Goal: Understand process/instructions: Learn how to perform a task or action

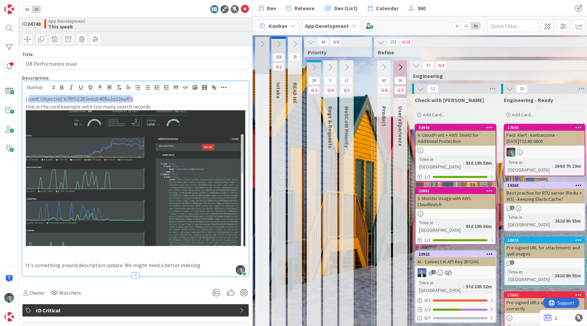
scroll to position [0, 815]
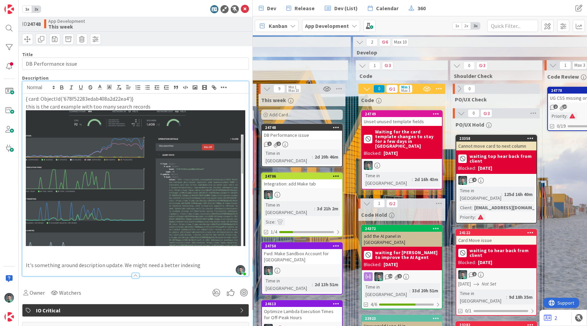
click at [146, 99] on p "{ card: ObjectId('678f52283edab408a2d22ea4')}" at bounding box center [136, 99] width 220 height 8
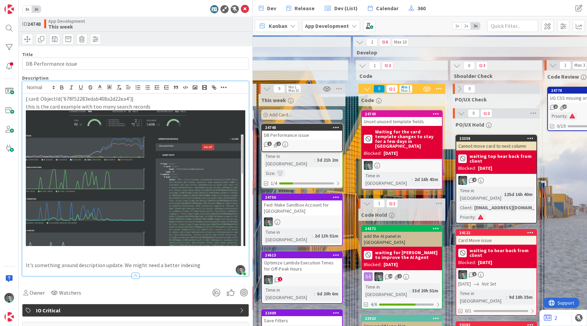
scroll to position [0, 793]
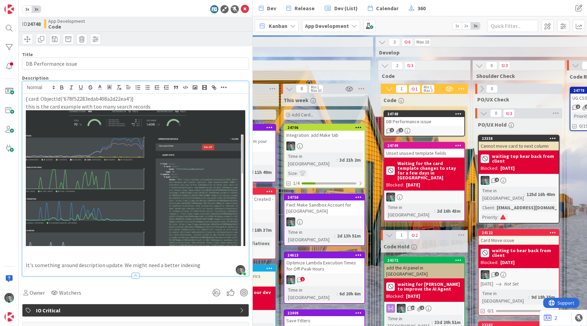
drag, startPoint x: 298, startPoint y: 134, endPoint x: 236, endPoint y: 39, distance: 113.3
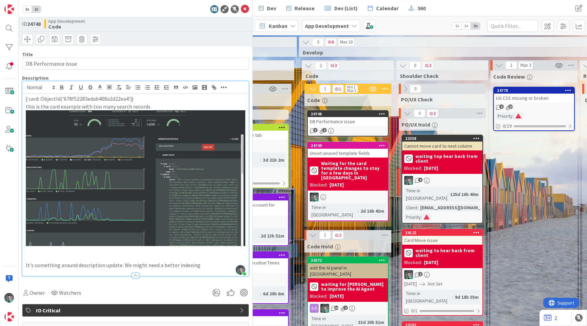
scroll to position [0, 873]
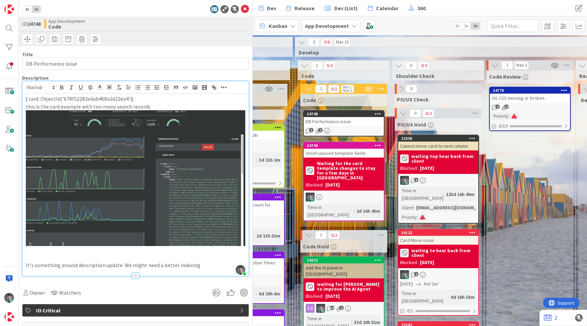
click at [547, 105] on div "2 17" at bounding box center [530, 107] width 80 height 6
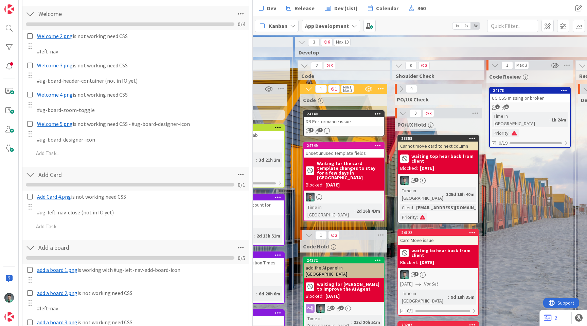
scroll to position [410, 0]
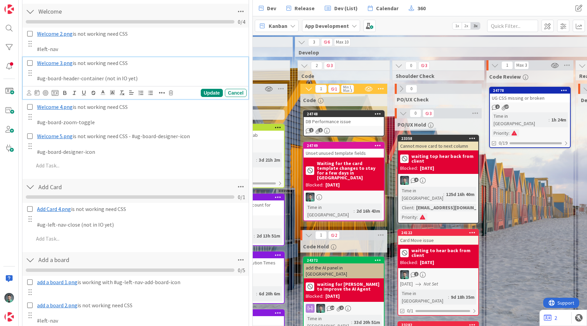
click at [69, 80] on p "#ug-board-header-container (not in IO yet)" at bounding box center [140, 78] width 207 height 8
click at [40, 78] on p "#ug-board-header-container (not in IO yet)" at bounding box center [140, 78] width 207 height 8
drag, startPoint x: 40, startPoint y: 78, endPoint x: 81, endPoint y: 78, distance: 40.8
click at [81, 78] on p "#ug-board-header-container (not in IO yet)" at bounding box center [140, 78] width 207 height 8
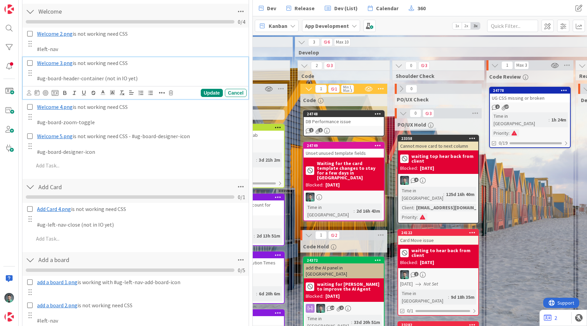
click at [174, 74] on p at bounding box center [140, 71] width 207 height 8
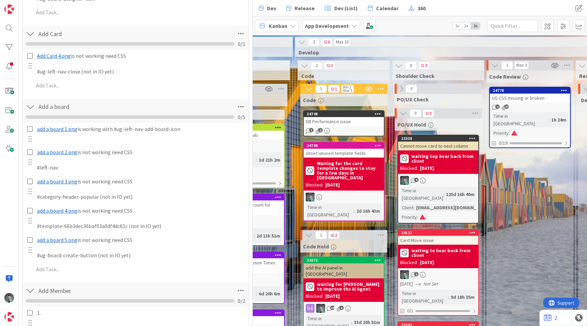
scroll to position [564, 0]
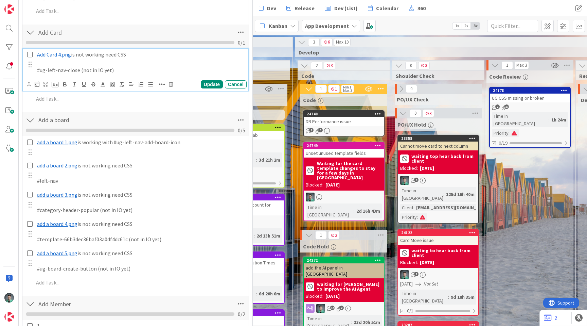
click at [42, 70] on p "#ug-left-nav-close (not in IO yet)" at bounding box center [140, 70] width 207 height 8
drag, startPoint x: 42, startPoint y: 70, endPoint x: 69, endPoint y: 70, distance: 27.2
click at [69, 70] on p "#ug-left-nav-close (not in IO yet)" at bounding box center [140, 70] width 207 height 8
click at [190, 69] on p "#ug-left-nav-close (not in IO yet)" at bounding box center [140, 70] width 207 height 8
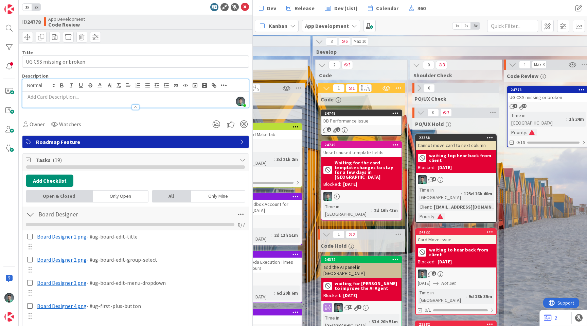
scroll to position [0, 0]
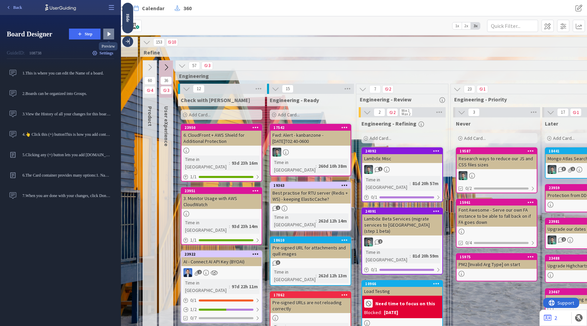
click at [108, 33] on icon at bounding box center [109, 34] width 3 height 4
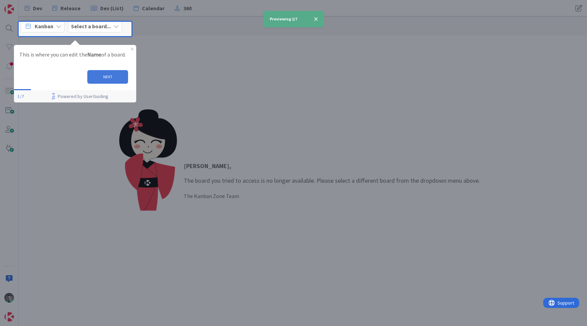
click at [107, 74] on button "NEXT" at bounding box center [107, 77] width 41 height 14
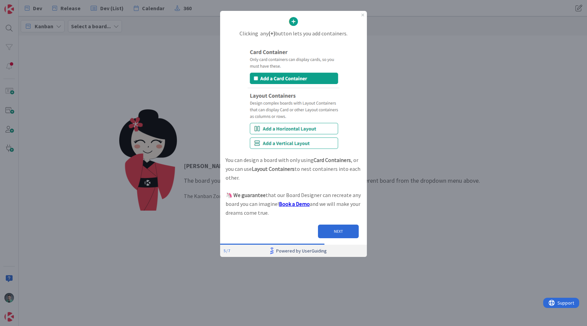
click at [234, 251] on link "Powered by UserGuiding" at bounding box center [298, 250] width 131 height 12
click at [338, 231] on button "NEXT" at bounding box center [338, 231] width 41 height 14
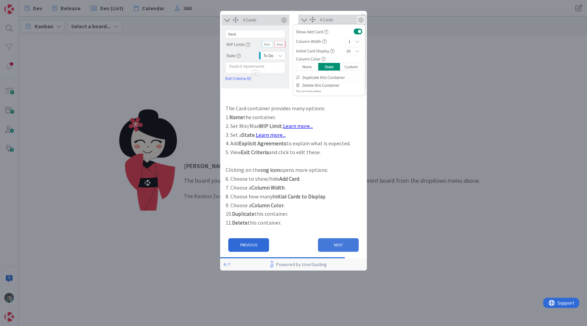
click at [336, 243] on button "NEXT" at bounding box center [338, 245] width 41 height 14
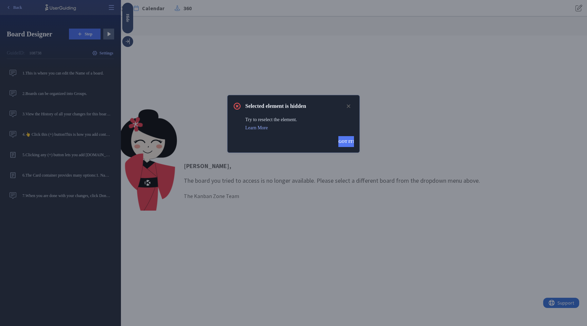
click at [343, 140] on button "GOT IT!" at bounding box center [347, 141] width 16 height 11
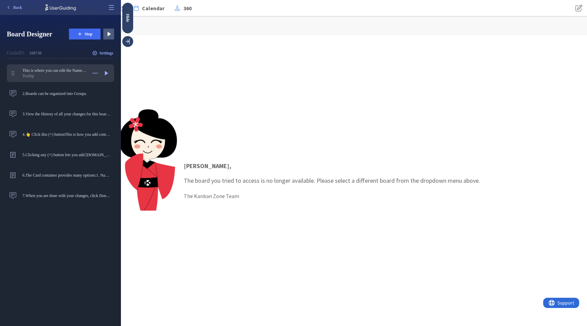
click at [49, 74] on div "Tooltip" at bounding box center [54, 75] width 65 height 5
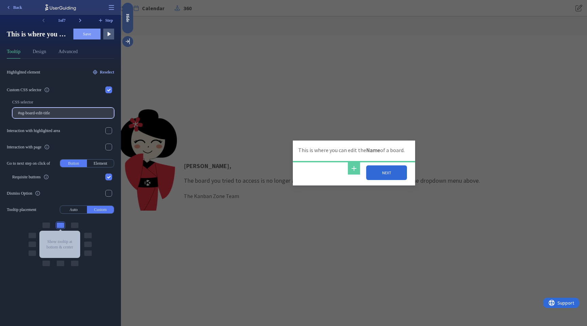
click at [48, 114] on input "#ug-board-edit-title" at bounding box center [63, 112] width 90 height 5
drag, startPoint x: 63, startPoint y: 113, endPoint x: 4, endPoint y: 113, distance: 58.5
click at [4, 113] on div "1 of 7 Step This is where you can edit the Name of a board. This is where you c…" at bounding box center [60, 170] width 121 height 311
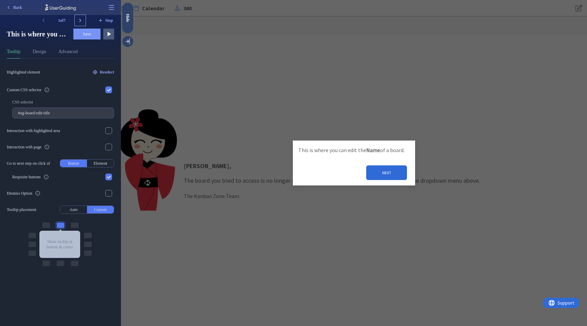
click at [81, 20] on icon at bounding box center [80, 21] width 2 height 4
click at [80, 19] on icon at bounding box center [80, 21] width 2 height 4
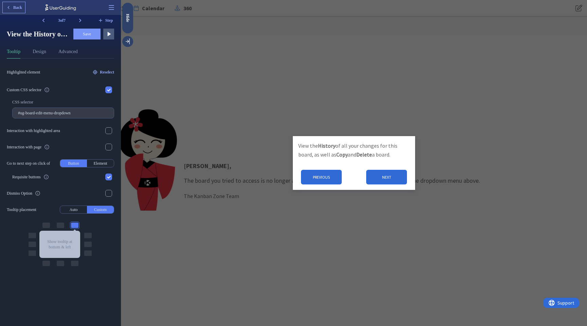
click at [21, 8] on span "Back" at bounding box center [17, 7] width 9 height 5
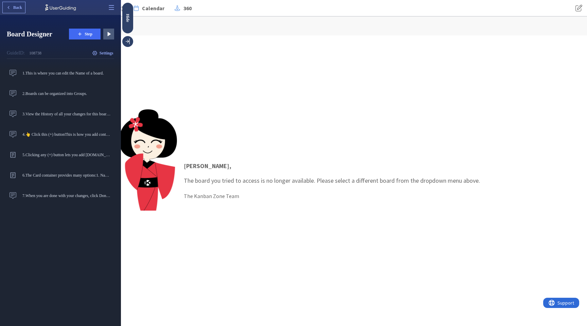
click at [17, 10] on span "Back" at bounding box center [17, 7] width 9 height 5
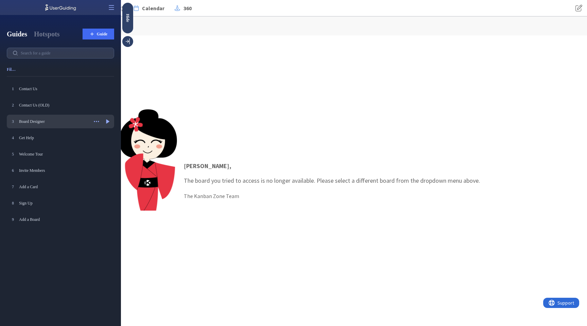
click at [64, 122] on div "Board Designer" at bounding box center [53, 121] width 69 height 5
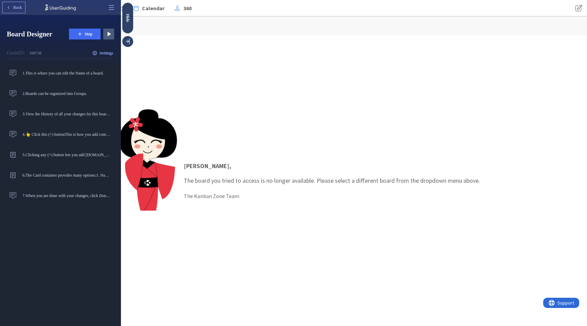
click at [16, 7] on span "Back" at bounding box center [17, 7] width 9 height 5
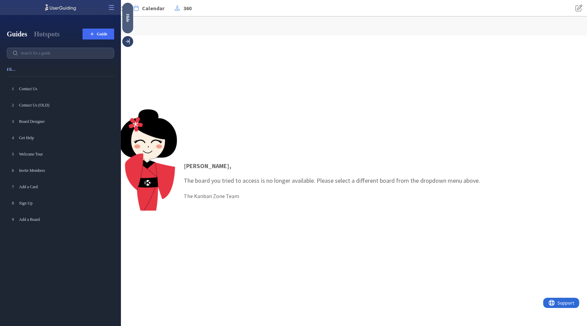
click at [128, 22] on div "Hide" at bounding box center [127, 18] width 11 height 31
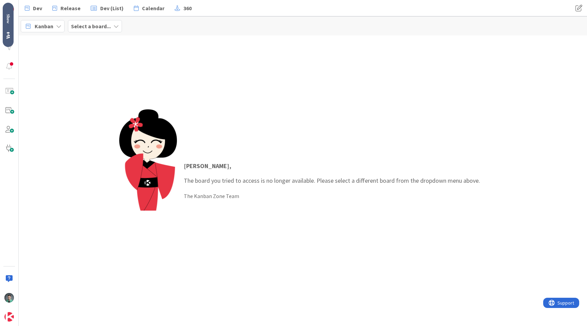
click at [7, 18] on div "Show" at bounding box center [8, 19] width 11 height 10
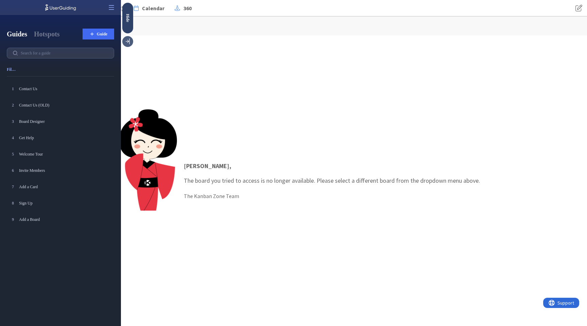
click at [129, 43] on icon at bounding box center [128, 41] width 4 height 6
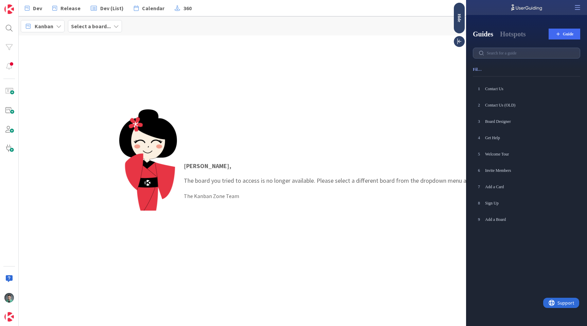
click at [104, 27] on b "Select a board..." at bounding box center [91, 26] width 40 height 7
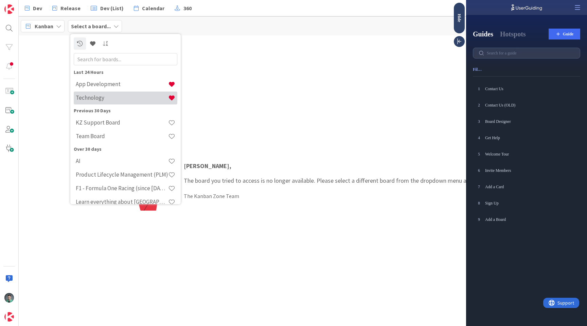
click at [109, 99] on h4 "Technology" at bounding box center [122, 97] width 92 height 7
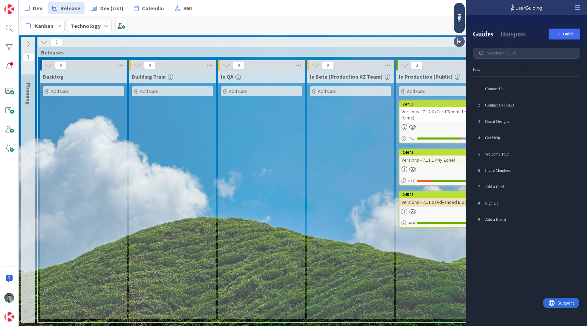
click at [460, 41] on icon at bounding box center [459, 41] width 7 height 7
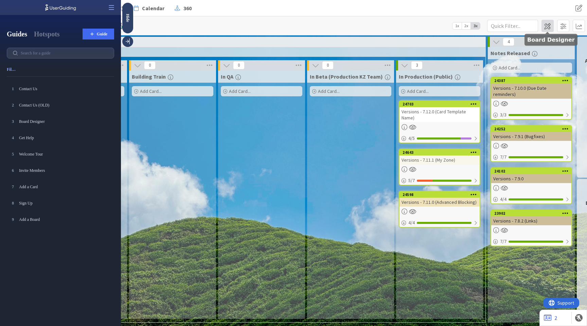
click at [549, 25] on span at bounding box center [548, 26] width 12 height 12
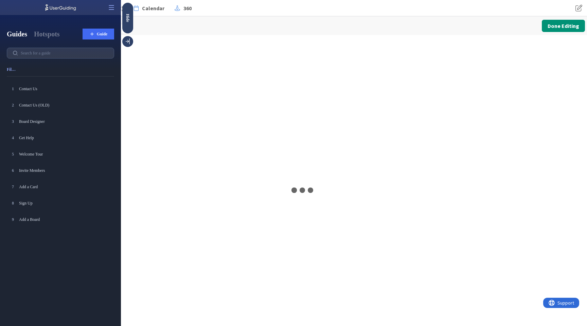
type input "Technology"
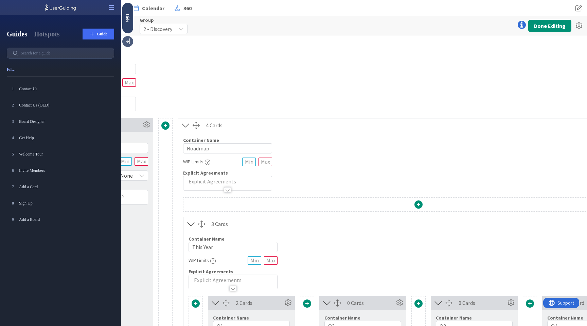
click at [129, 43] on icon at bounding box center [128, 41] width 4 height 6
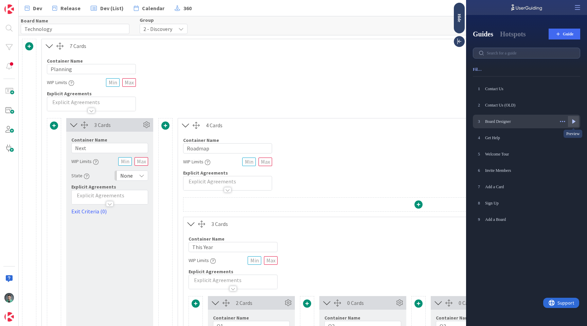
click at [574, 120] on icon at bounding box center [574, 121] width 3 height 4
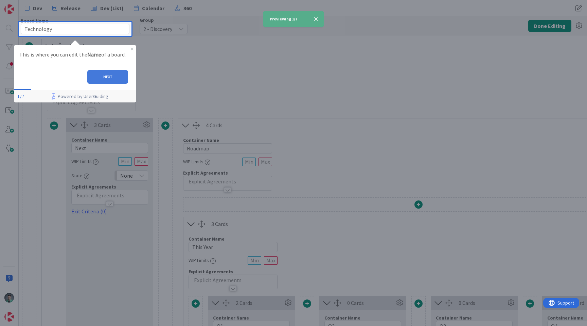
click at [113, 76] on button "NEXT" at bounding box center [107, 77] width 41 height 14
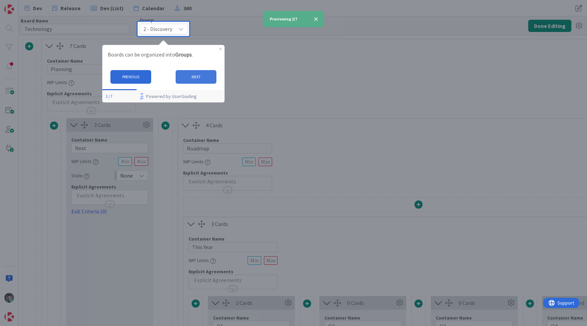
click at [201, 76] on button "NEXT" at bounding box center [196, 77] width 41 height 14
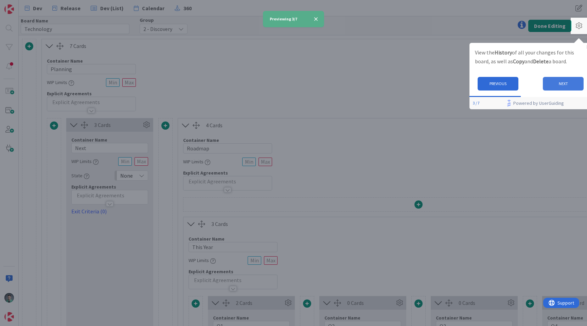
click at [561, 82] on button "NEXT" at bounding box center [563, 83] width 41 height 14
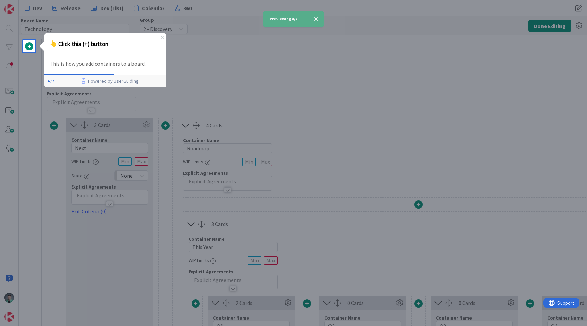
click at [32, 44] on span at bounding box center [29, 46] width 8 height 8
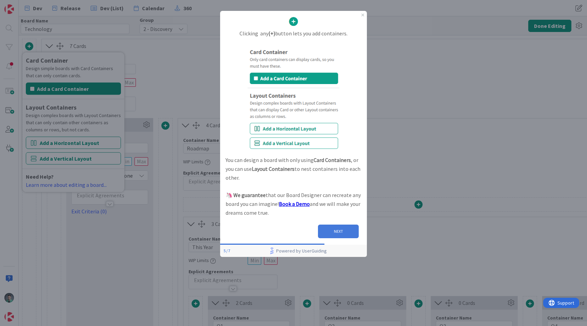
click at [334, 230] on button "NEXT" at bounding box center [338, 231] width 41 height 14
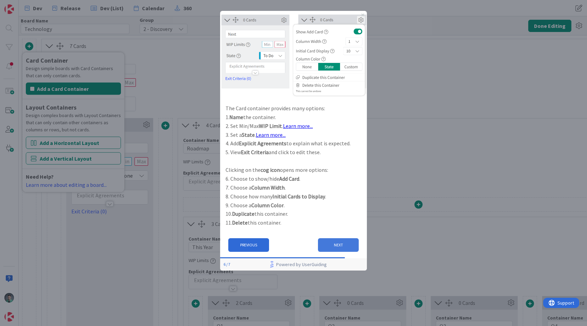
click at [331, 244] on button "NEXT" at bounding box center [338, 245] width 41 height 14
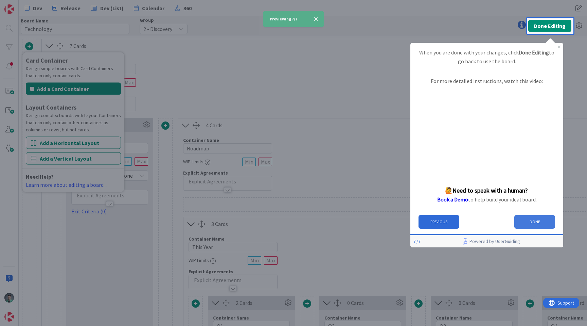
click at [535, 222] on button "DONE" at bounding box center [534, 221] width 41 height 14
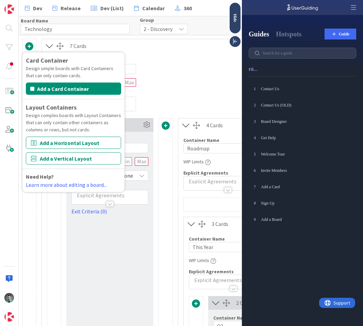
scroll to position [4, 0]
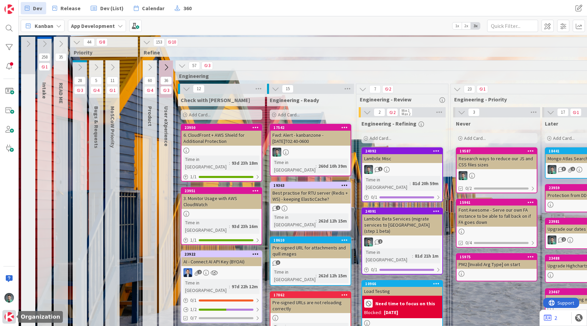
click at [9, 315] on img at bounding box center [9, 317] width 10 height 10
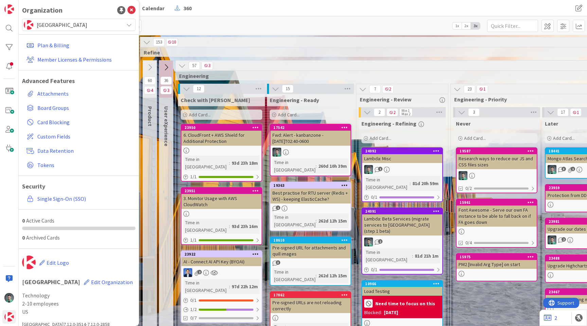
click at [74, 27] on span "[GEOGRAPHIC_DATA]" at bounding box center [79, 25] width 84 height 10
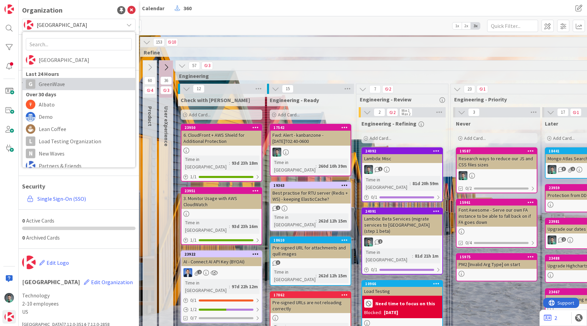
click at [60, 81] on span "GreenWave" at bounding box center [85, 84] width 93 height 10
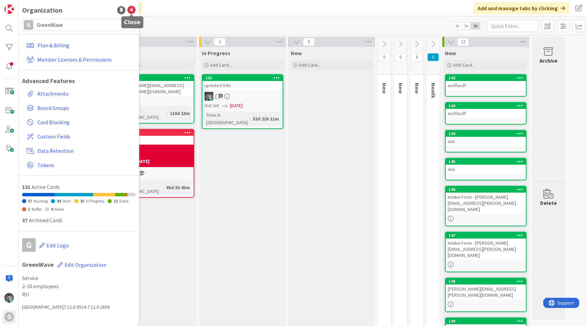
click at [133, 11] on icon at bounding box center [131, 10] width 8 height 8
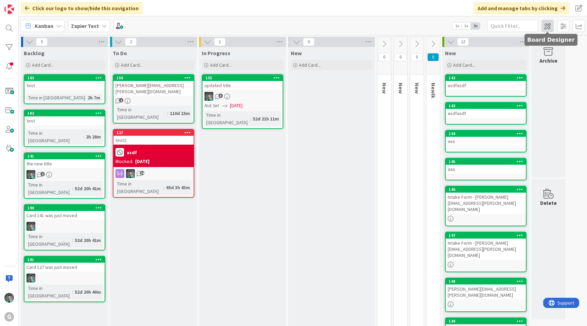
click at [545, 30] on span at bounding box center [548, 26] width 12 height 12
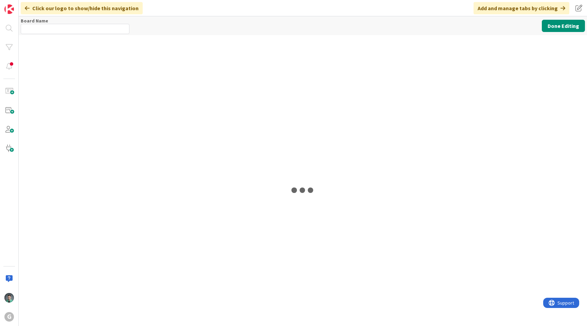
type input "Zapier Test"
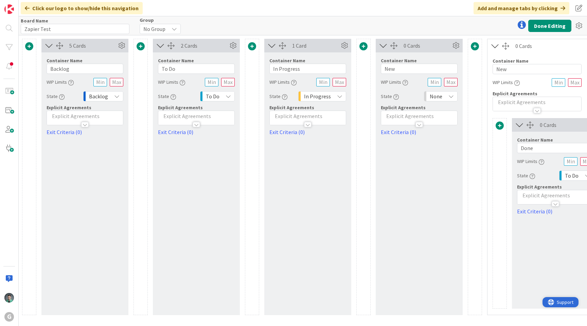
click at [553, 300] on icon "open resource center" at bounding box center [551, 302] width 6 height 6
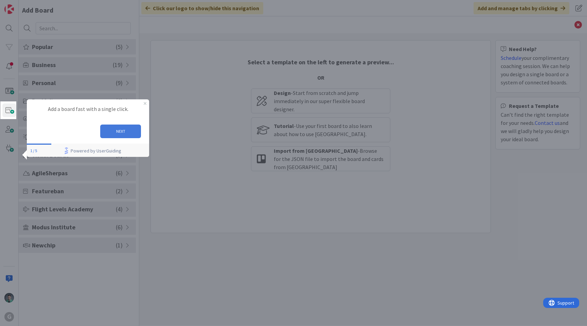
click at [129, 134] on button "NEXT" at bounding box center [120, 131] width 41 height 14
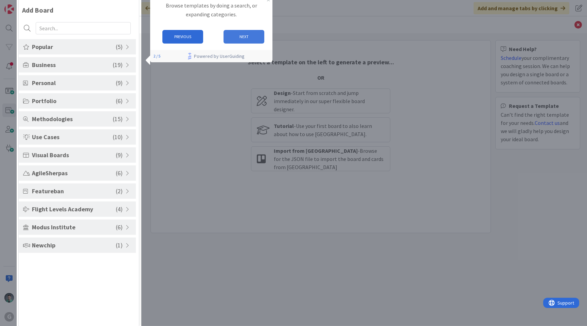
click at [258, 37] on button "NEXT" at bounding box center [244, 37] width 41 height 14
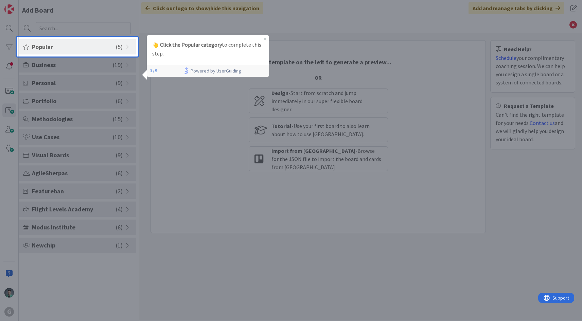
click at [77, 48] on span "Popular" at bounding box center [74, 46] width 84 height 9
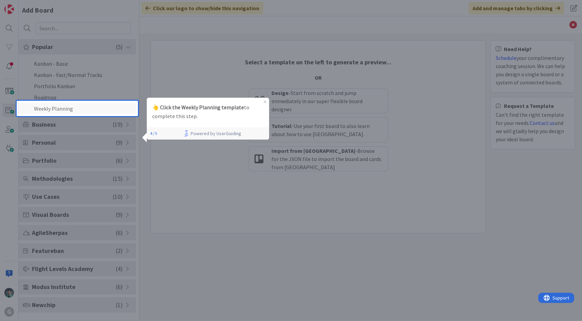
click at [62, 109] on li "Weekly Planning" at bounding box center [77, 108] width 117 height 11
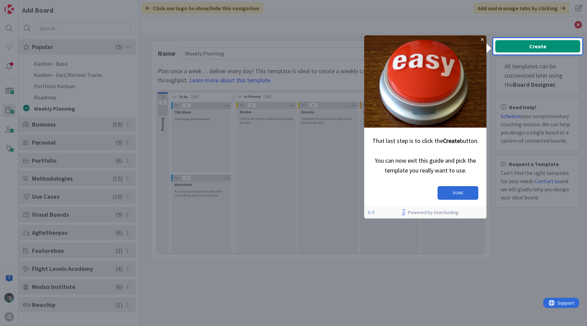
click at [534, 47] on div "Create All templates can be customized later using the Board Designer. Need Hel…" at bounding box center [538, 126] width 85 height 172
click at [472, 190] on button "DONE" at bounding box center [458, 193] width 41 height 14
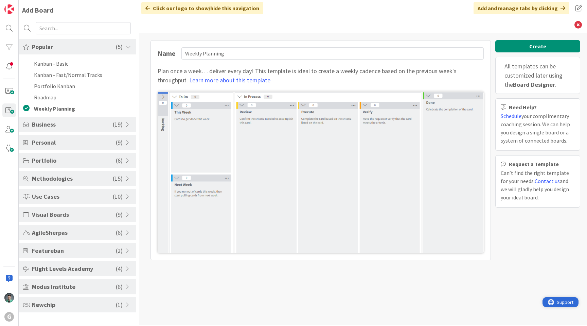
click at [565, 302] on span "Support" at bounding box center [565, 302] width 17 height 8
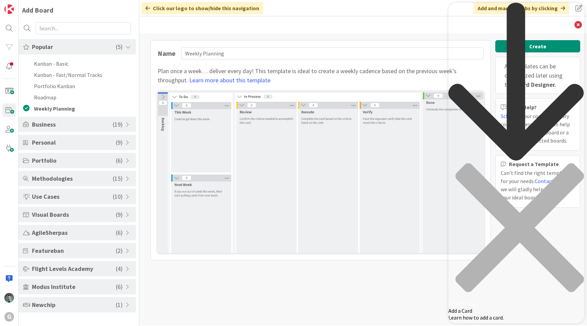
click at [462, 15] on div "back to header" at bounding box center [517, 83] width 136 height 160
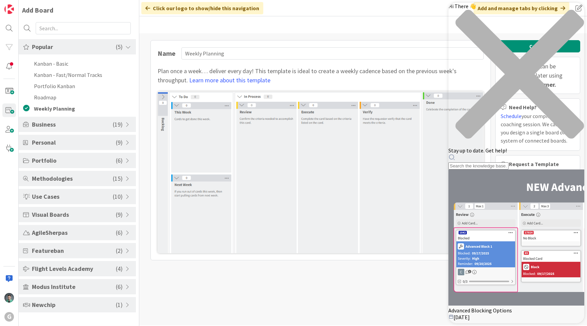
click at [572, 15] on icon "close resource center" at bounding box center [517, 78] width 136 height 136
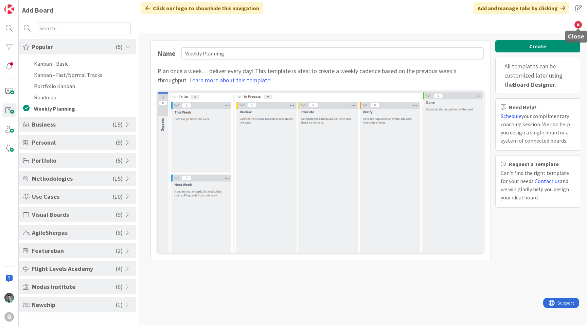
click at [576, 23] on icon at bounding box center [578, 24] width 7 height 7
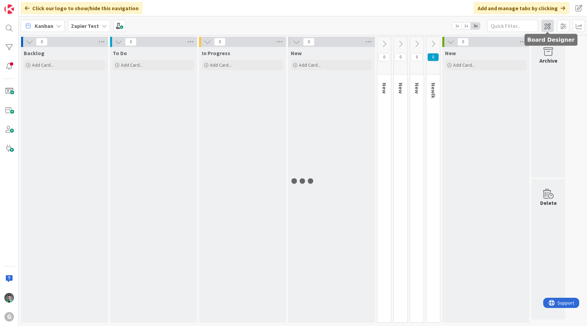
click at [548, 23] on span at bounding box center [548, 26] width 12 height 12
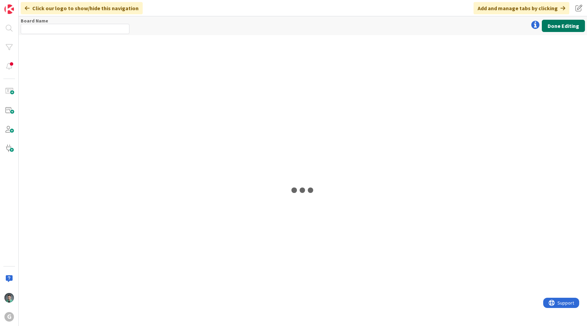
type input "Zapier Test"
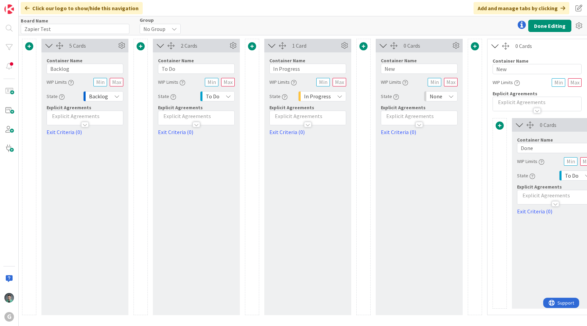
click at [521, 26] on icon at bounding box center [522, 25] width 8 height 8
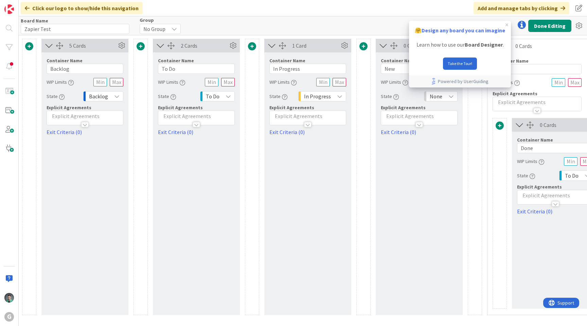
click at [462, 63] on button "Take the Tour!" at bounding box center [460, 63] width 34 height 12
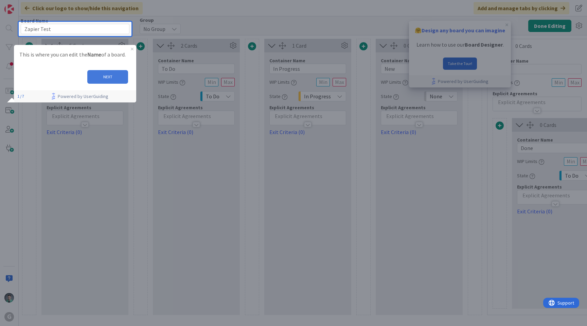
click at [111, 77] on button "NEXT" at bounding box center [107, 77] width 41 height 14
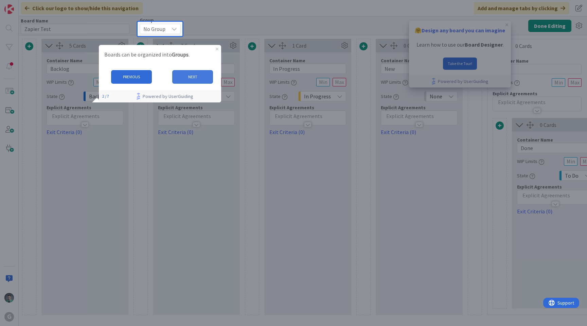
click at [185, 75] on button "NEXT" at bounding box center [192, 77] width 41 height 14
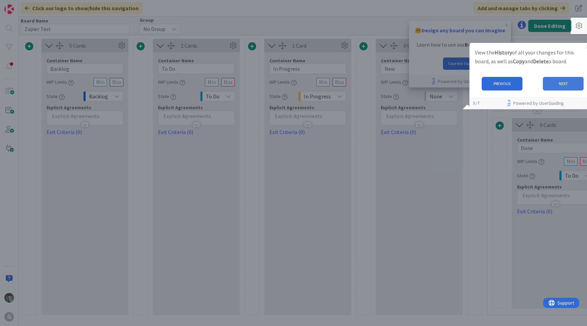
click at [572, 84] on button "NEXT" at bounding box center [563, 83] width 41 height 14
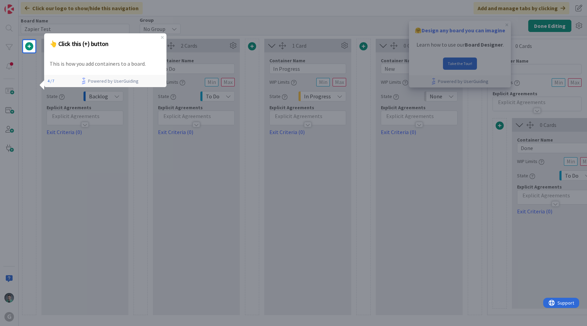
click at [29, 46] on span at bounding box center [29, 46] width 8 height 8
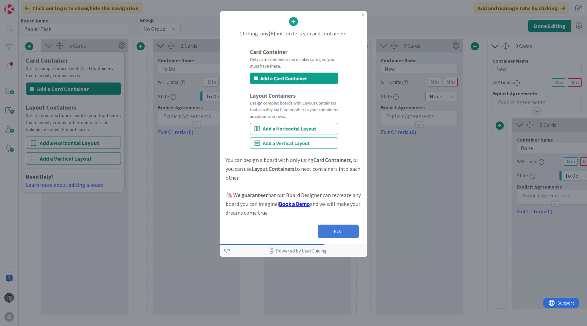
click at [339, 230] on button "NEXT" at bounding box center [338, 231] width 41 height 14
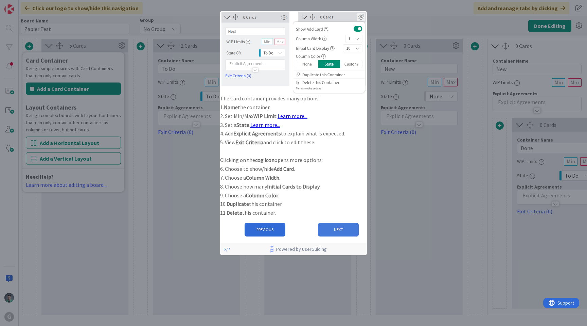
click at [338, 236] on button "NEXT" at bounding box center [338, 230] width 41 height 14
